Goal: Information Seeking & Learning: Find specific fact

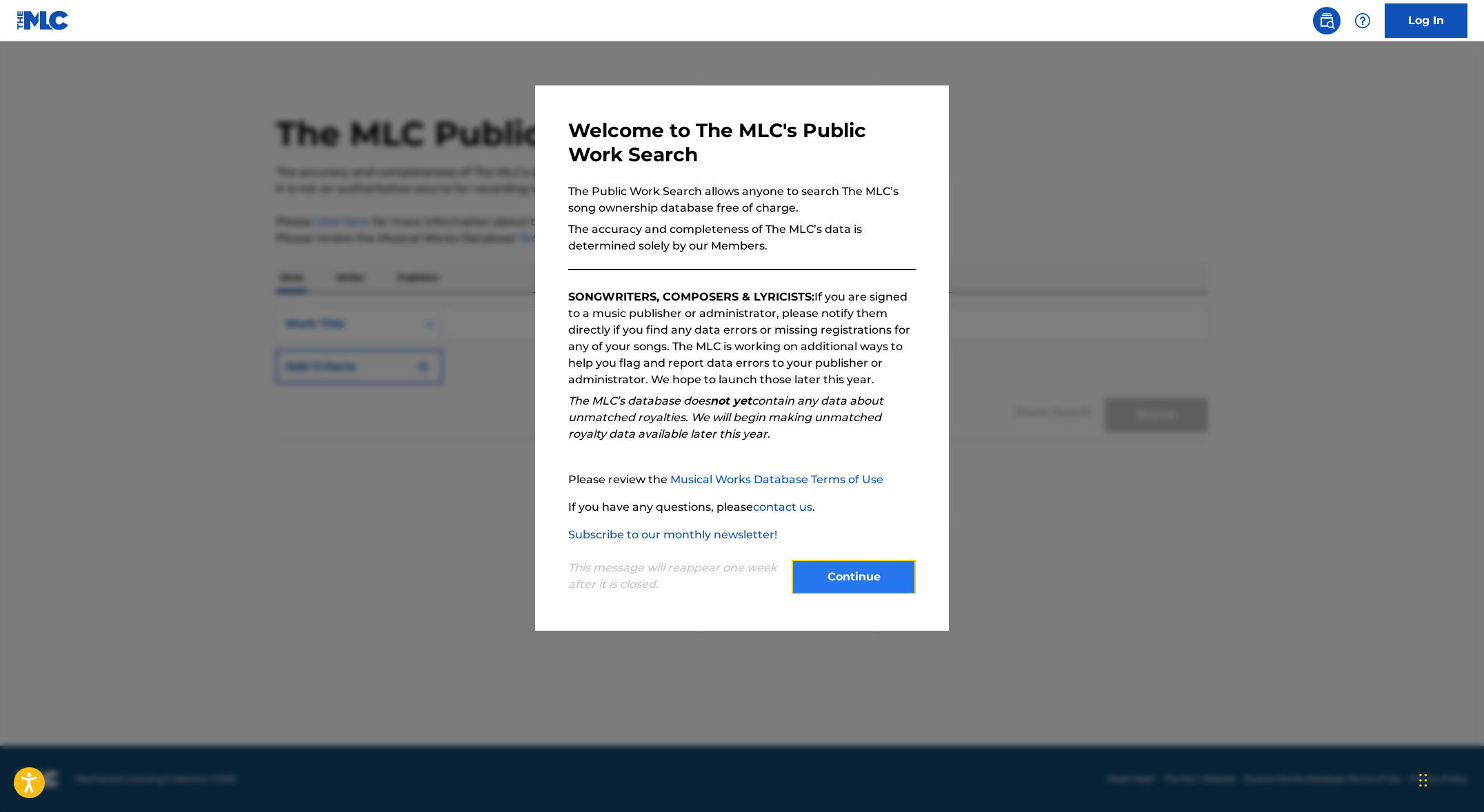
click at [860, 567] on button "Continue" at bounding box center [853, 576] width 124 height 34
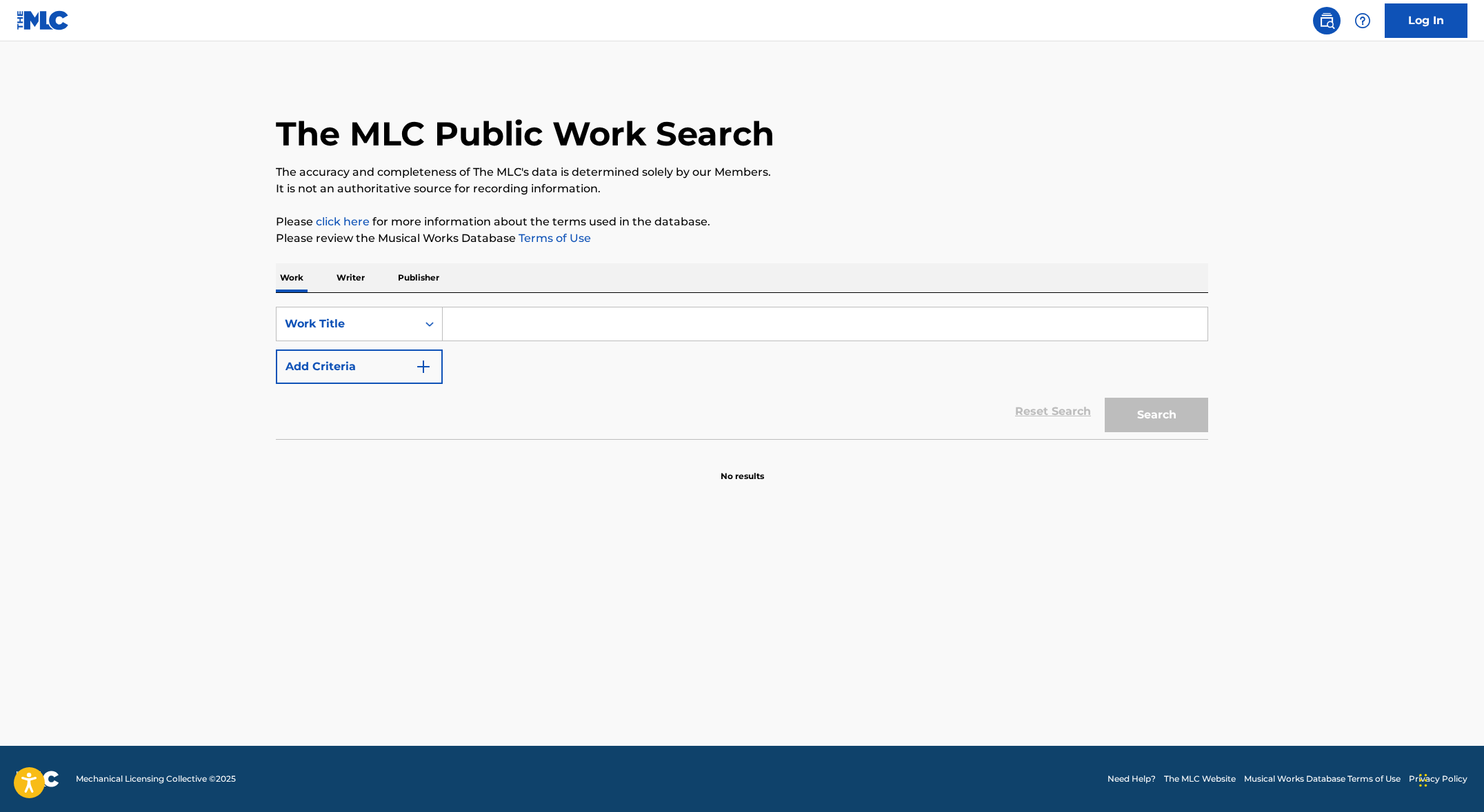
click at [490, 335] on input "Search Form" at bounding box center [826, 324] width 765 height 33
type input "when it's [DATE]"
click at [1105, 398] on button "Search" at bounding box center [1157, 415] width 103 height 34
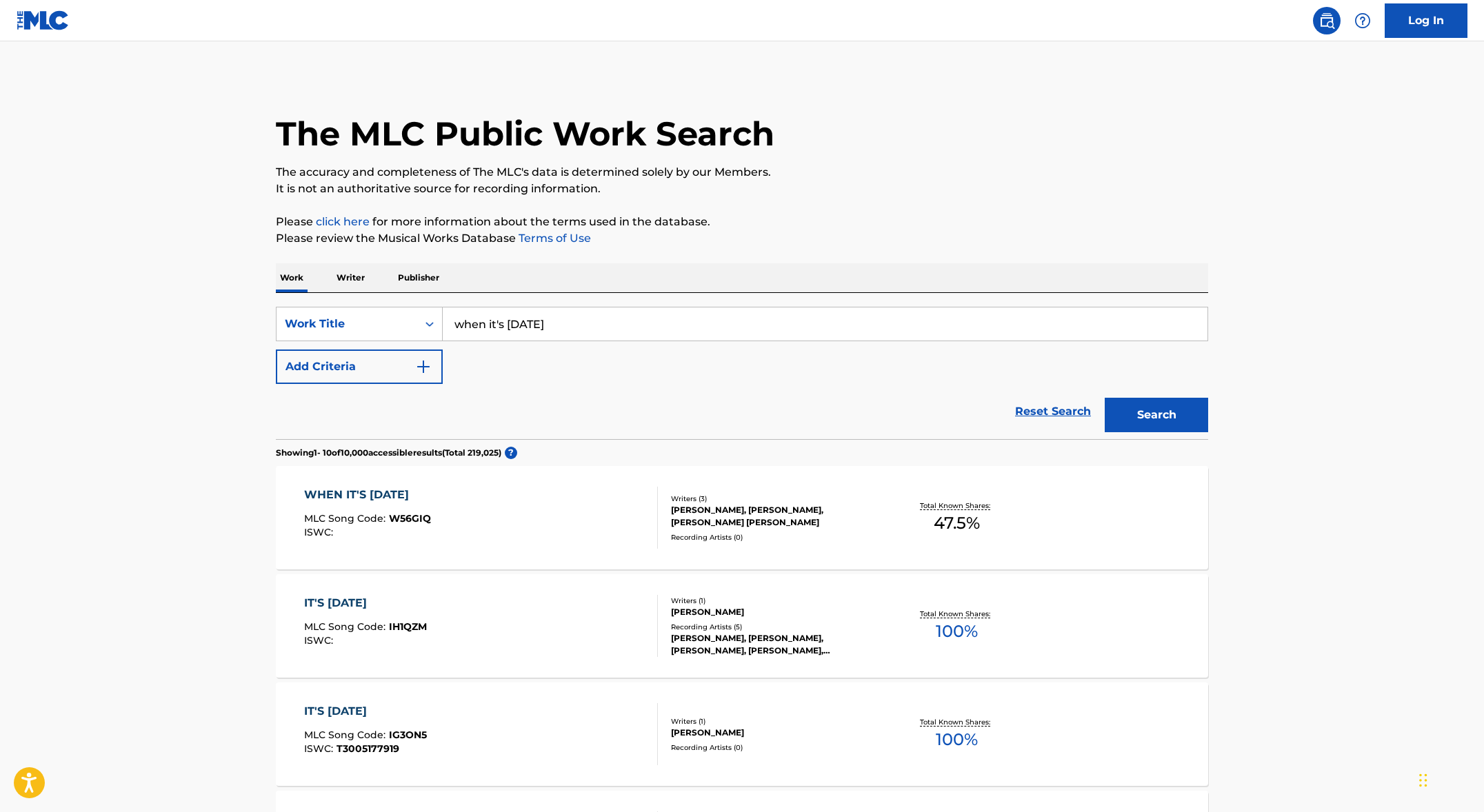
click at [590, 521] on div "WHEN IT'S [DATE] MLC Song Code : W56GIQ ISWC :" at bounding box center [481, 518] width 354 height 62
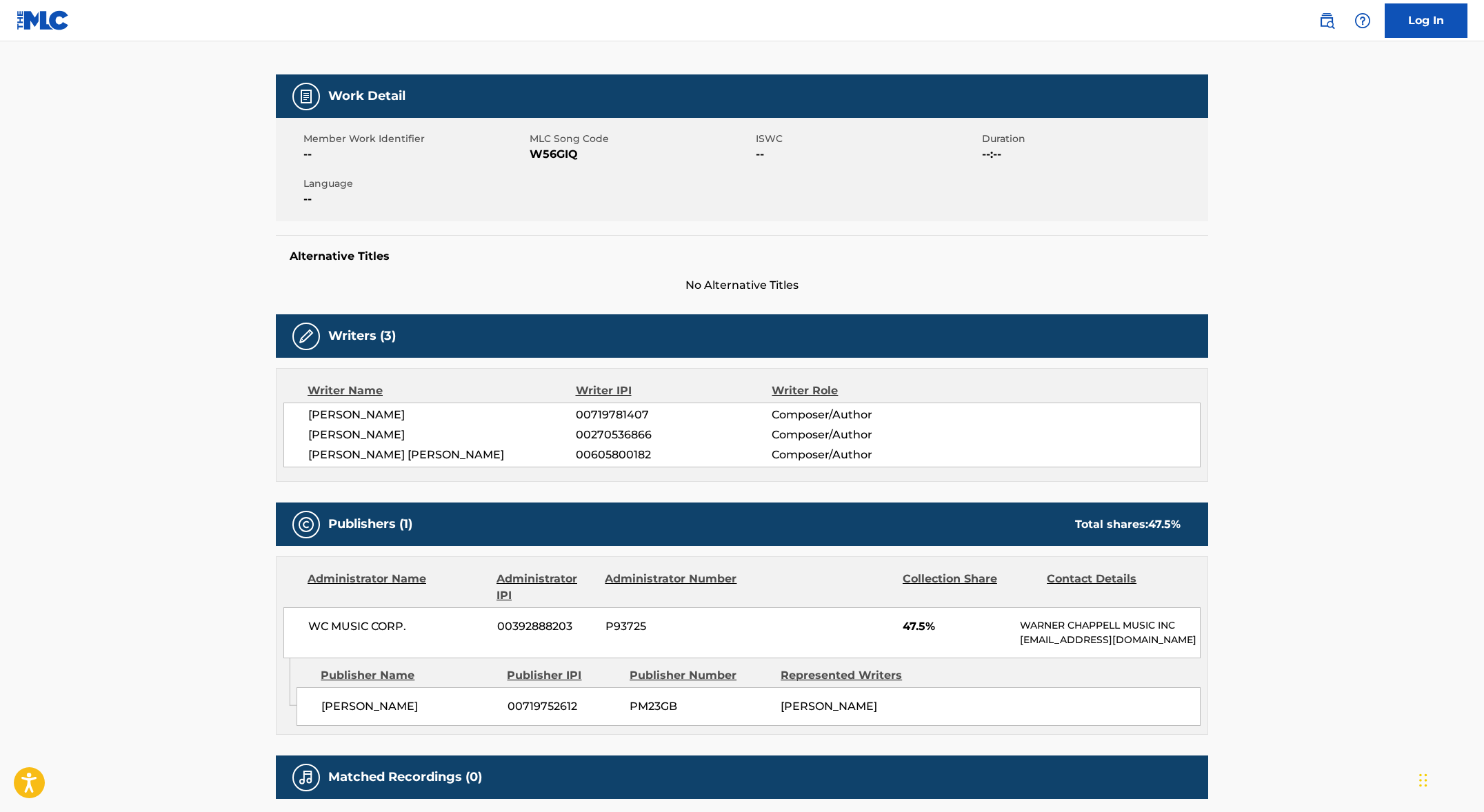
scroll to position [316, 0]
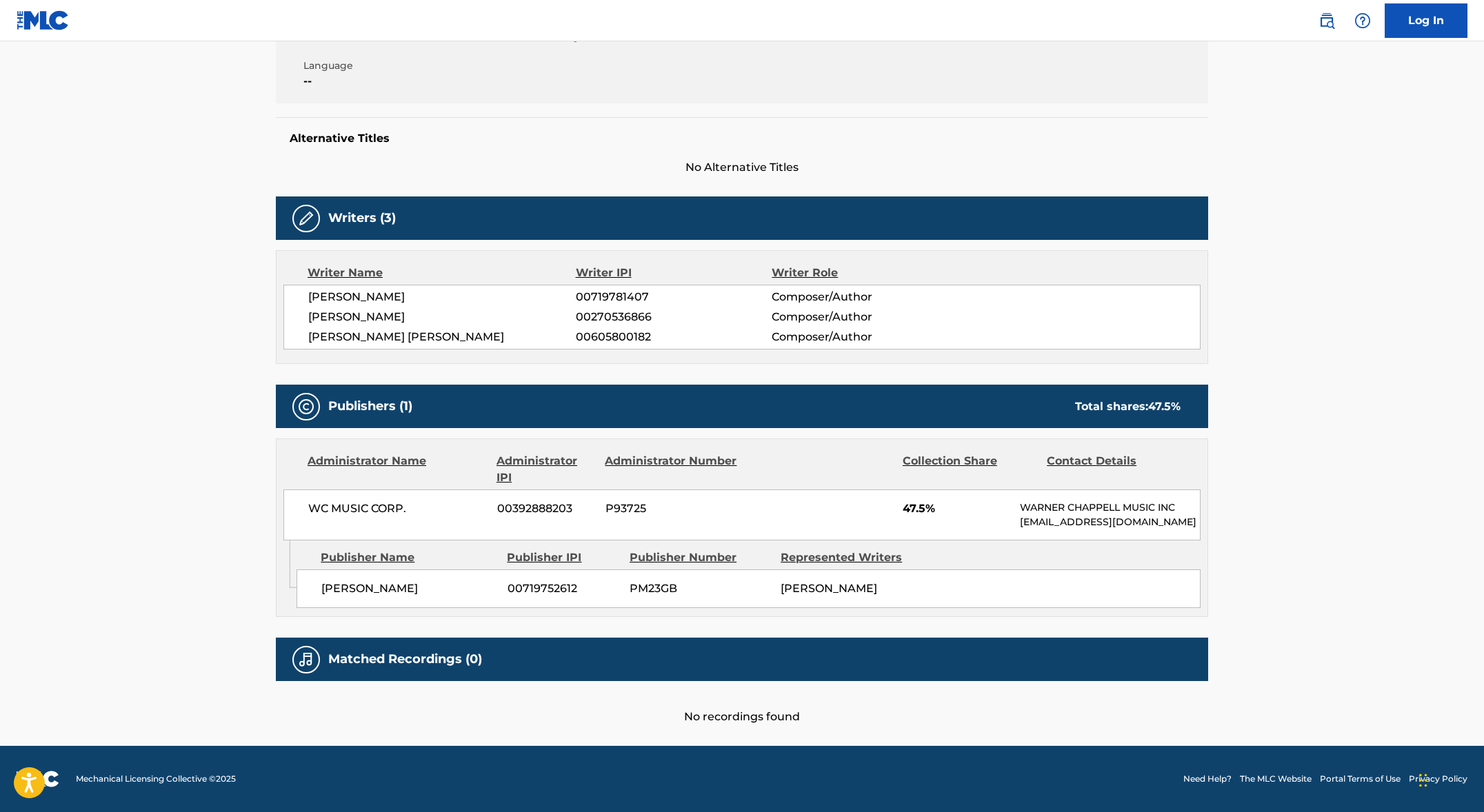
click at [261, 684] on div "< Back to public search results Copy work link WHEN IT'S [DATE] Work Detail Mem…" at bounding box center [742, 256] width 966 height 939
click at [146, 597] on main "< Back to public search results Copy work link WHEN IT'S [DATE] Work Detail Mem…" at bounding box center [742, 249] width 1484 height 994
